Goal: Task Accomplishment & Management: Complete application form

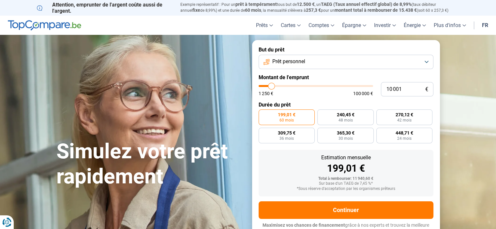
type input "9 750"
type input "9750"
type input "10 000"
type input "10000"
type input "10 250"
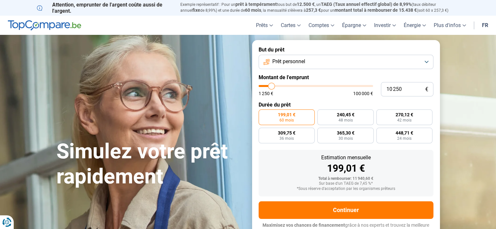
type input "10250"
type input "10 500"
type input "10500"
type input "11 250"
type input "11250"
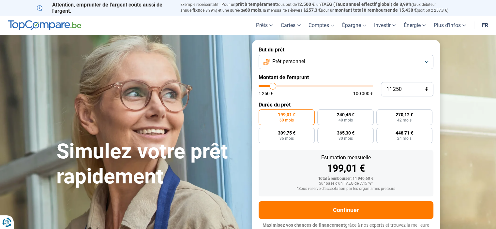
type input "12 250"
type input "12250"
type input "13 000"
type input "13000"
type input "13 500"
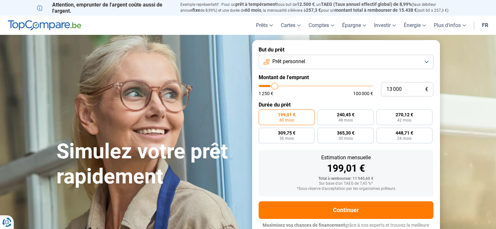
type input "13500"
type input "13 750"
type input "13750"
type input "14 000"
type input "14000"
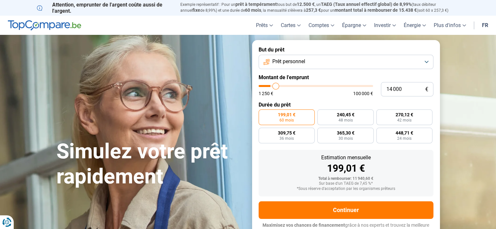
type input "14 250"
type input "14250"
type input "15 000"
type input "15000"
type input "15 750"
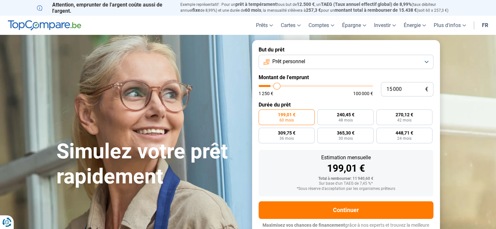
type input "15750"
type input "16 250"
type input "16250"
type input "16 500"
type input "16500"
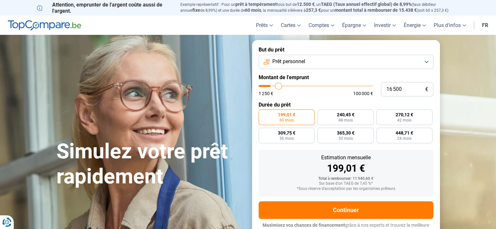
type input "16 750"
type input "16750"
type input "17 000"
type input "17000"
type input "17 250"
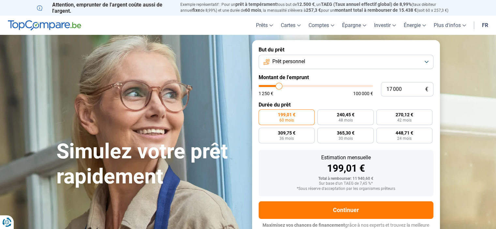
type input "17250"
type input "17 500"
type input "17500"
type input "17 750"
type input "17750"
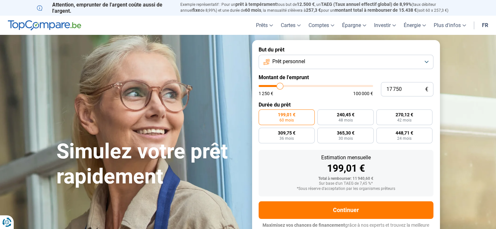
type input "18 000"
type input "18000"
type input "18 750"
type input "18750"
type input "19 000"
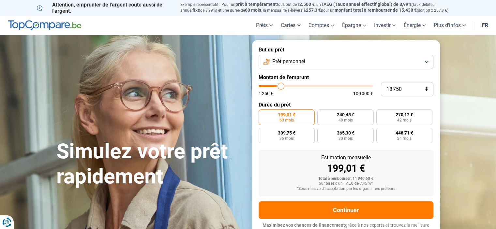
type input "19000"
type input "19 500"
type input "19500"
type input "20 250"
type input "20250"
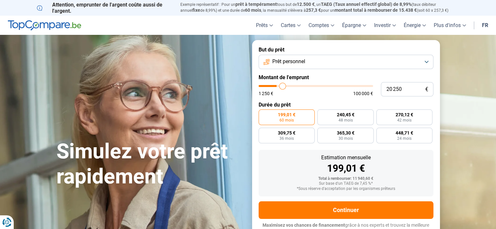
type input "20 500"
type input "20500"
type input "20 750"
type input "20750"
type input "21 000"
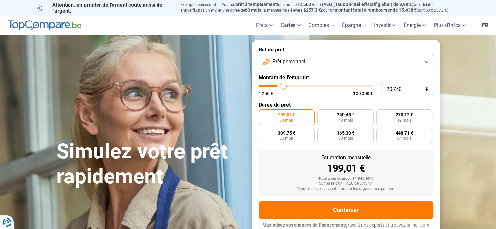
type input "21000"
type input "21 500"
type input "21500"
type input "22 000"
type input "22000"
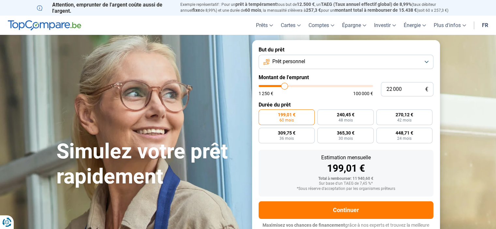
type input "22 500"
type input "22500"
type input "22 750"
type input "22750"
type input "23 000"
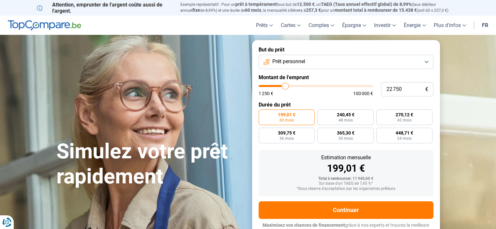
type input "23000"
type input "23 250"
type input "23250"
type input "23 500"
type input "23500"
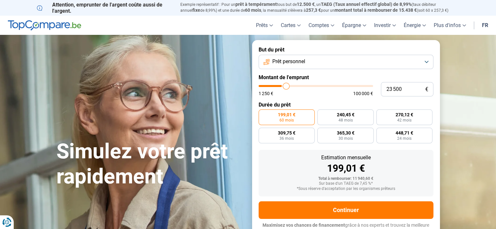
type input "23 750"
type input "23750"
type input "24 000"
type input "24000"
type input "24 500"
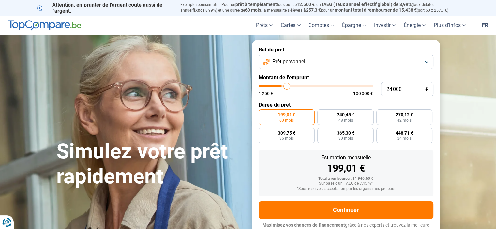
type input "24500"
type input "24 750"
type input "24750"
type input "25 250"
type input "25250"
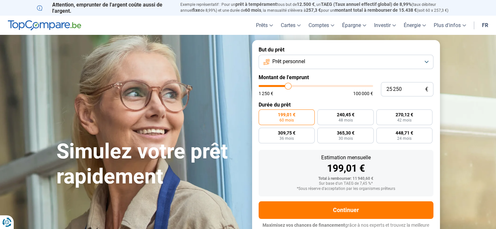
type input "25 500"
type input "25500"
type input "25 750"
type input "25750"
type input "26 250"
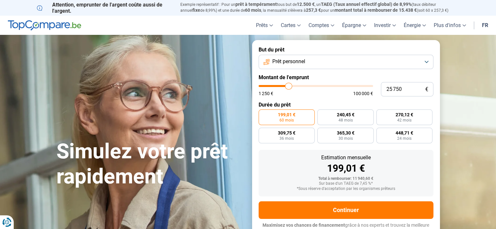
type input "26250"
type input "26 500"
type input "26500"
type input "26 750"
type input "26750"
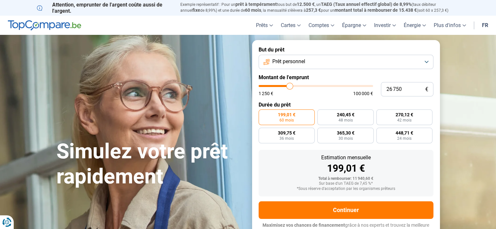
type input "27 250"
type input "27250"
type input "27 750"
type input "27750"
type input "28 000"
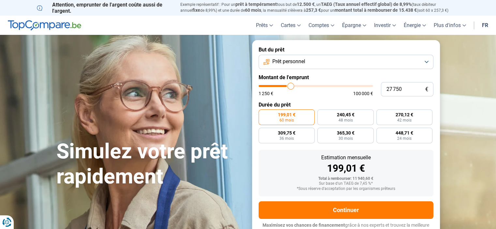
type input "28000"
type input "28 500"
type input "28500"
type input "29 000"
type input "29000"
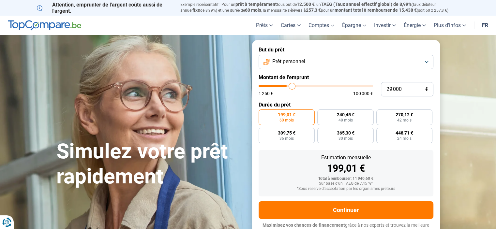
type input "29 250"
type input "29250"
type input "29 500"
type input "29500"
type input "29 750"
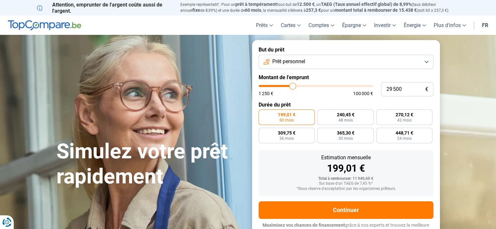
type input "29750"
type input "30 000"
type input "30000"
type input "30 250"
type input "30250"
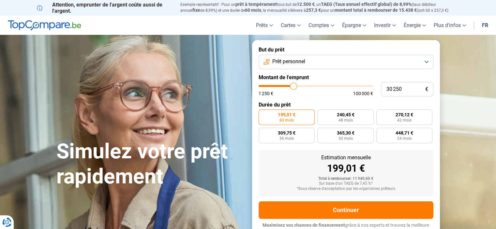
type input "30 750"
type input "30750"
type input "31 000"
type input "31000"
type input "31 250"
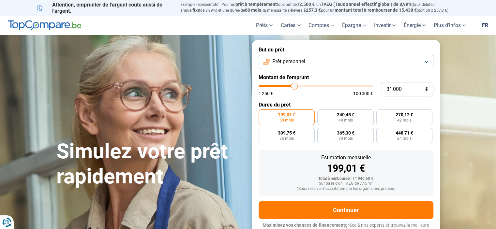
type input "31250"
type input "30 000"
type input "30000"
type input "28 750"
type input "28750"
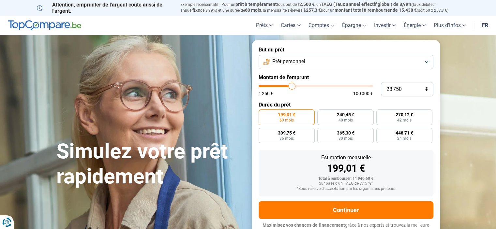
type input "27 250"
type input "27250"
type input "26 750"
type input "26750"
type input "26 000"
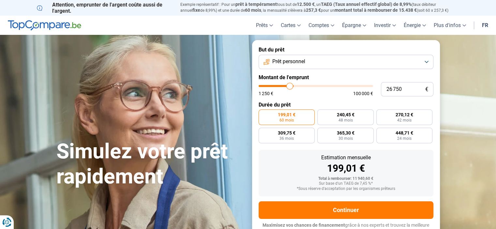
type input "26000"
type input "25 750"
type input "25750"
type input "25 500"
type input "25500"
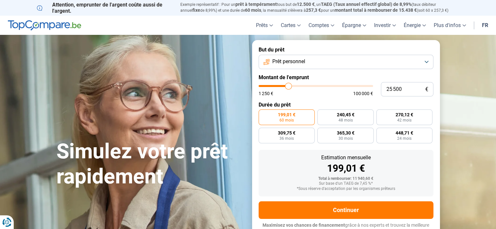
type input "25 250"
type input "25250"
type input "25 000"
type input "25000"
type input "24 500"
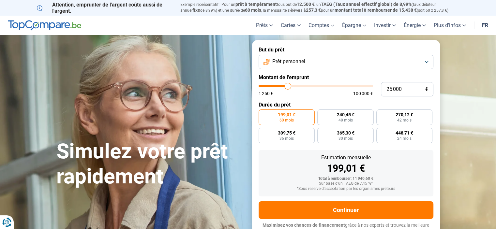
type input "24500"
type input "24 250"
type input "24250"
type input "24 000"
type input "24000"
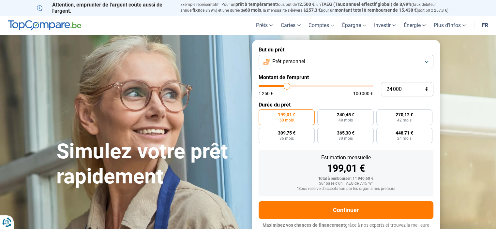
type input "23 750"
type input "23750"
type input "23 250"
type input "23250"
type input "22 250"
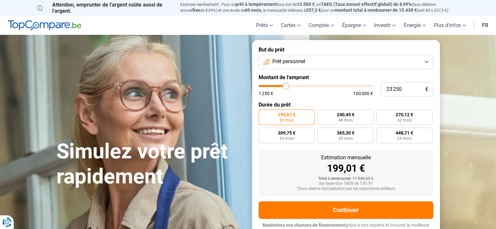
type input "22250"
type input "22 000"
type input "22000"
type input "20 500"
type input "20500"
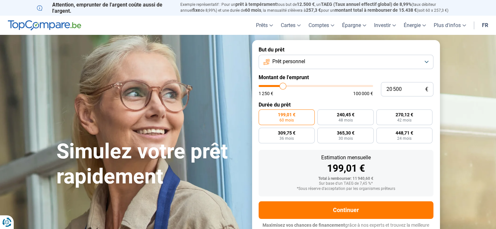
type input "20 250"
type input "20250"
type input "20 000"
type input "20000"
type input "19 750"
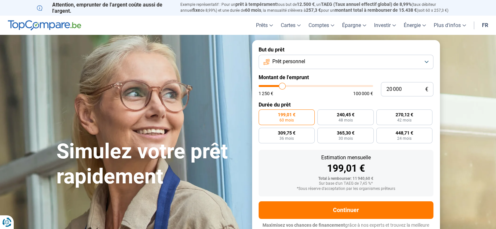
type input "19750"
type input "19 500"
type input "19500"
type input "19 250"
type input "19250"
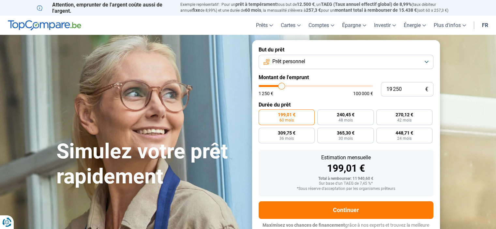
type input "18 750"
type input "18750"
type input "18 500"
type input "18500"
type input "18 250"
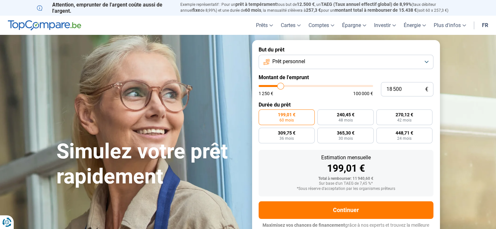
type input "18250"
type input "18 000"
type input "18000"
type input "17 750"
type input "17750"
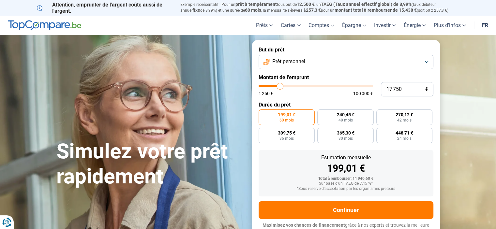
type input "17 500"
type input "17500"
type input "17 250"
type input "17250"
type input "17 000"
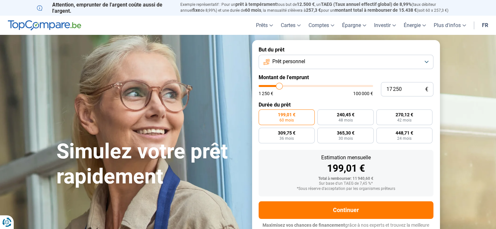
type input "17000"
type input "16 750"
type input "16750"
type input "16 500"
type input "16500"
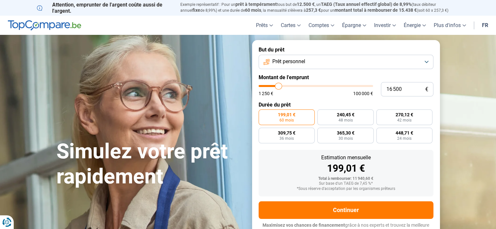
type input "16 000"
type input "16000"
type input "15 750"
type input "15750"
type input "15 500"
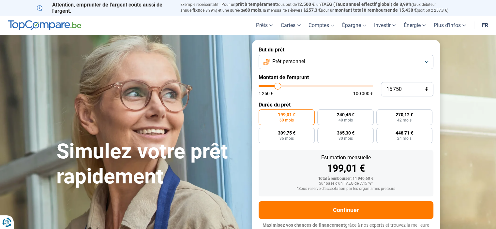
type input "15500"
type input "15 250"
type input "15250"
type input "14 250"
type input "14250"
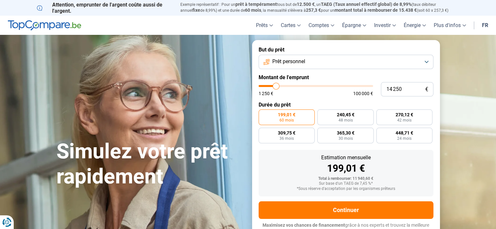
type input "13 750"
type input "13750"
type input "13 500"
type input "13500"
type input "13 250"
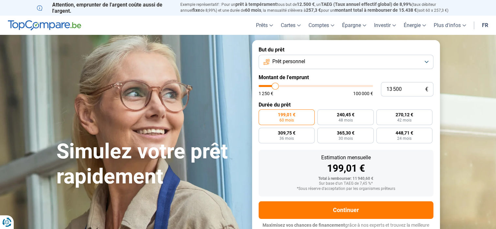
type input "13250"
type input "13 000"
type input "13000"
type input "12 750"
type input "12750"
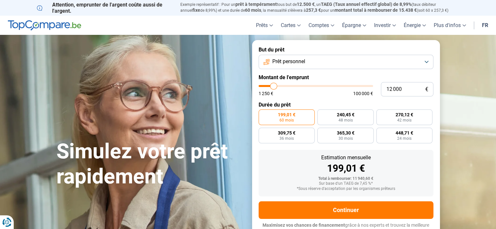
click at [274, 85] on input "range" at bounding box center [316, 86] width 114 height 2
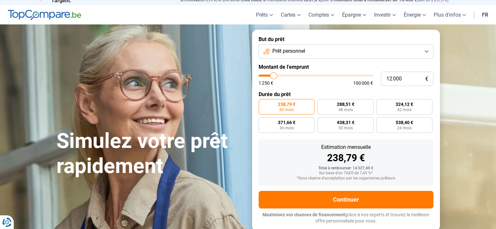
scroll to position [11, 0]
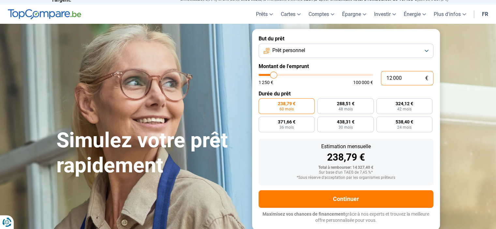
click at [396, 79] on input "12 000" at bounding box center [407, 78] width 52 height 14
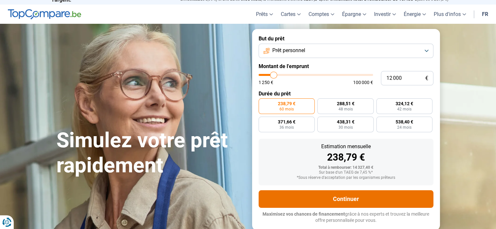
click at [369, 198] on button "Continuer" at bounding box center [346, 199] width 175 height 18
